Goal: Transaction & Acquisition: Purchase product/service

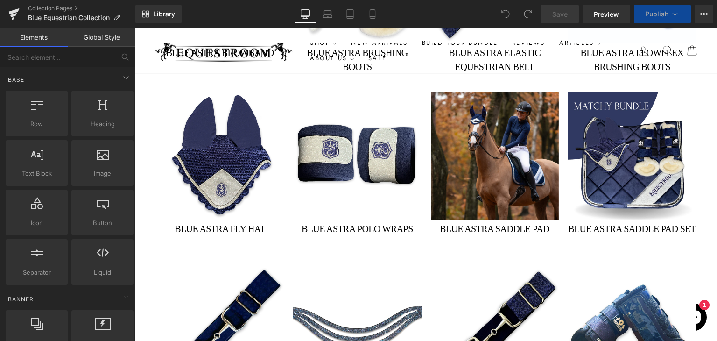
scroll to position [607, 0]
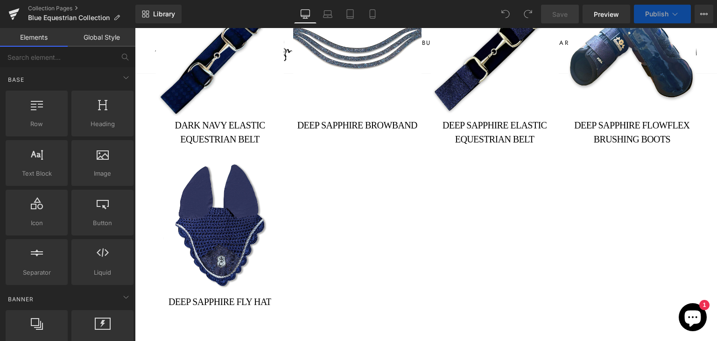
click at [472, 118] on link "Deep Sapphire Elastic Equestrian Belt" at bounding box center [495, 135] width 128 height 34
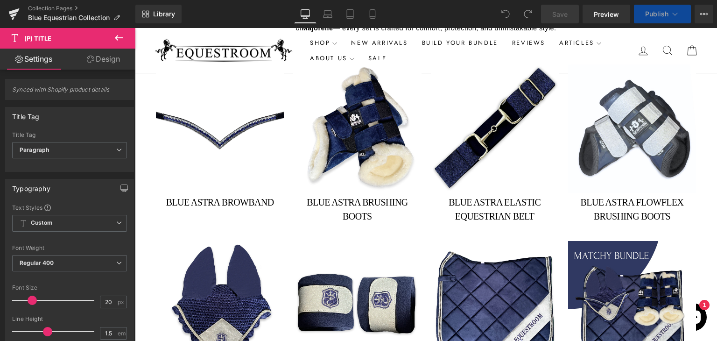
scroll to position [0, 0]
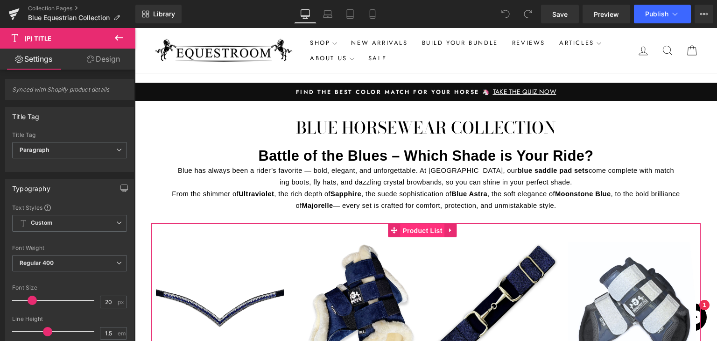
click at [410, 229] on span "Product List" at bounding box center [422, 231] width 44 height 14
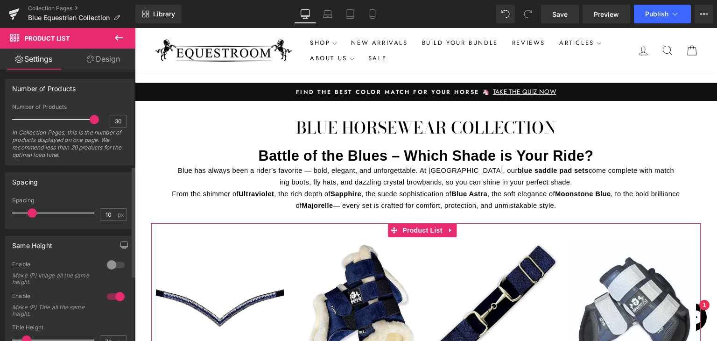
scroll to position [233, 0]
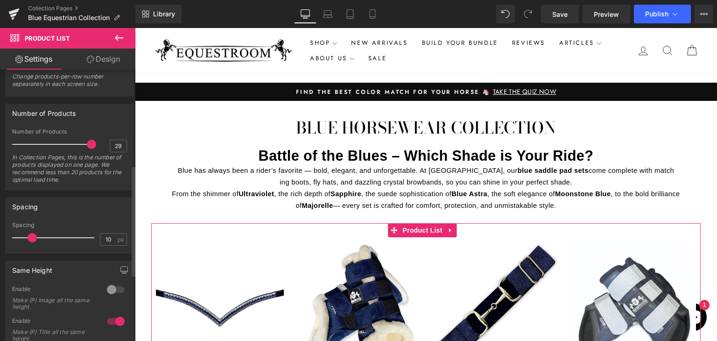
type input "28"
drag, startPoint x: 88, startPoint y: 141, endPoint x: 82, endPoint y: 140, distance: 6.1
click at [84, 140] on span at bounding box center [88, 144] width 9 height 9
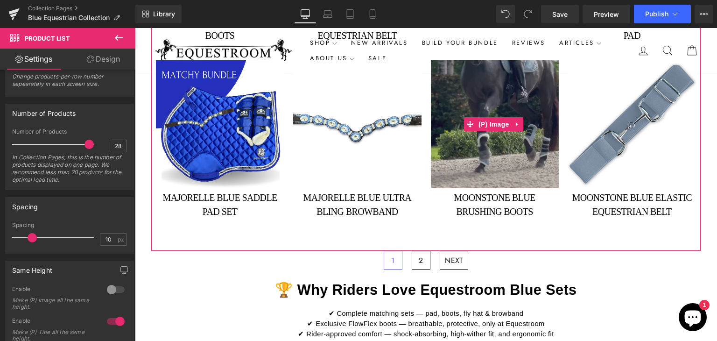
scroll to position [1260, 0]
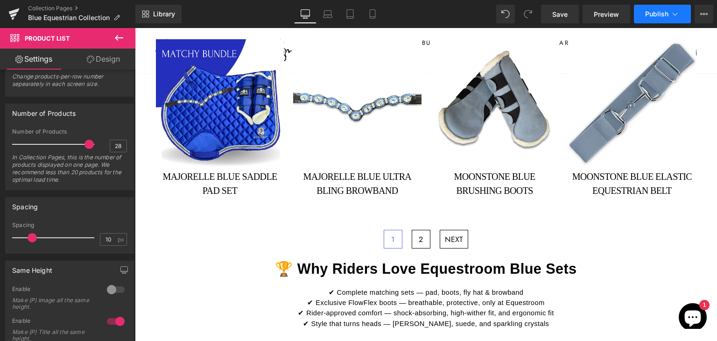
click at [652, 15] on span "Publish" at bounding box center [656, 13] width 23 height 7
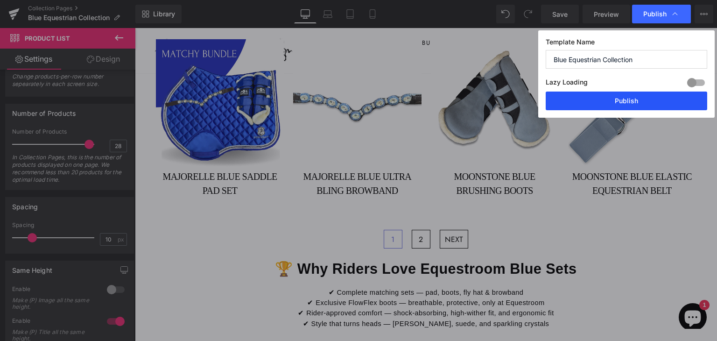
click at [622, 100] on button "Publish" at bounding box center [626, 100] width 161 height 19
